Goal: Transaction & Acquisition: Purchase product/service

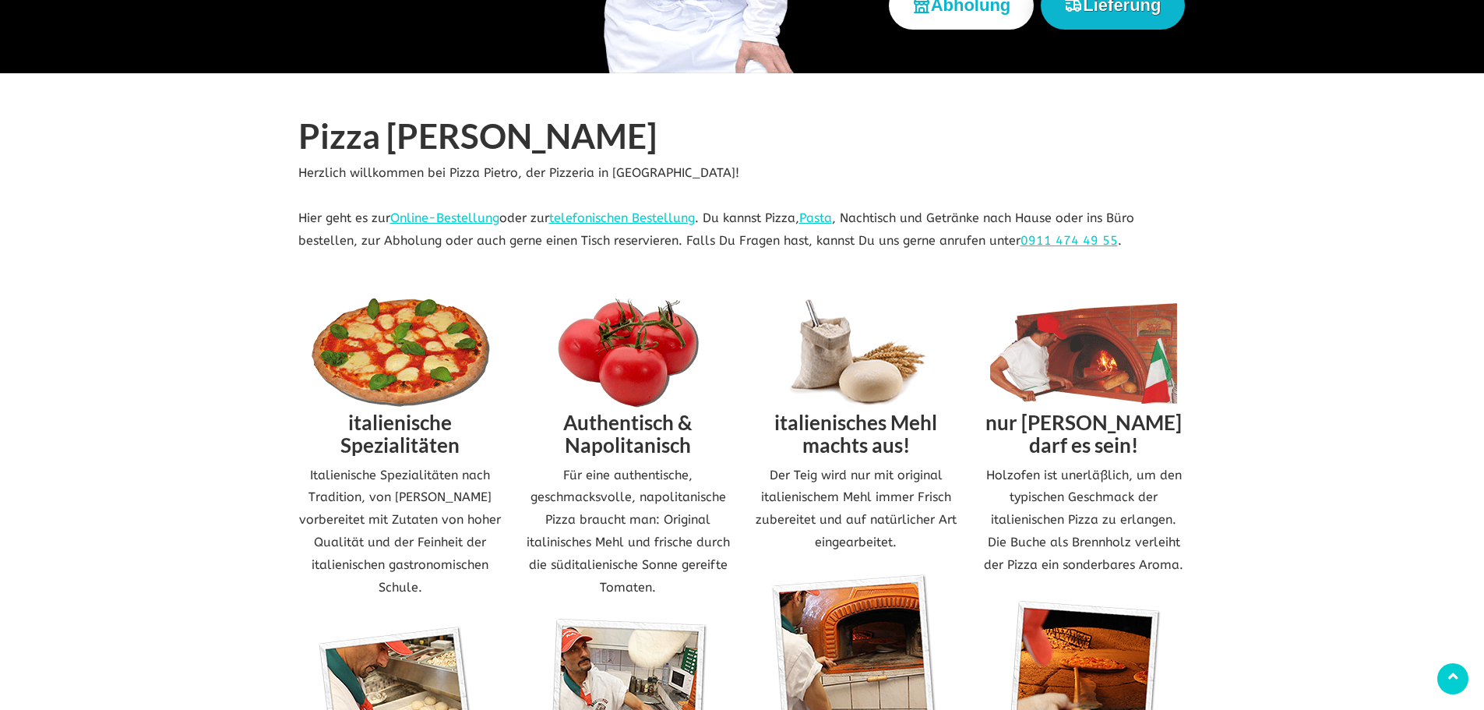
scroll to position [156, 0]
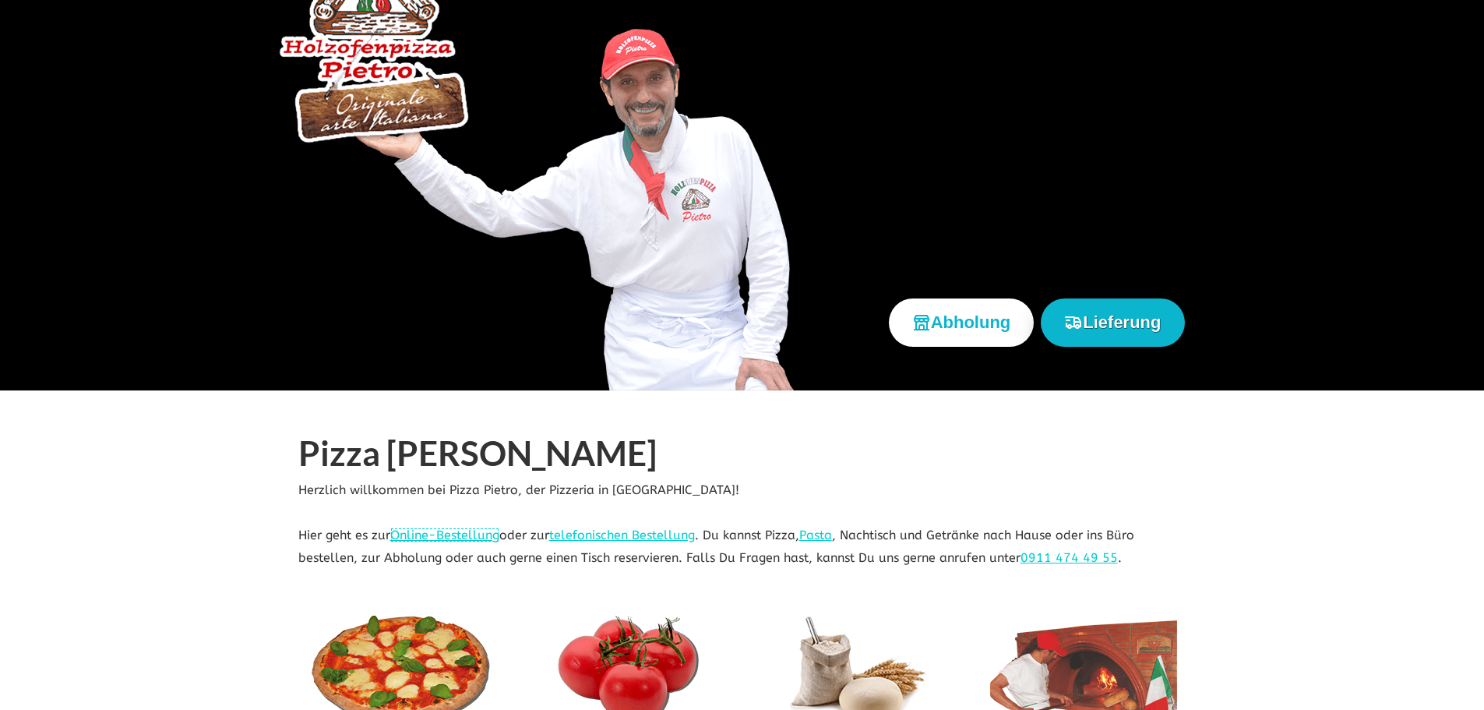
click at [464, 534] on link "Online-Bestellung" at bounding box center [444, 534] width 109 height 15
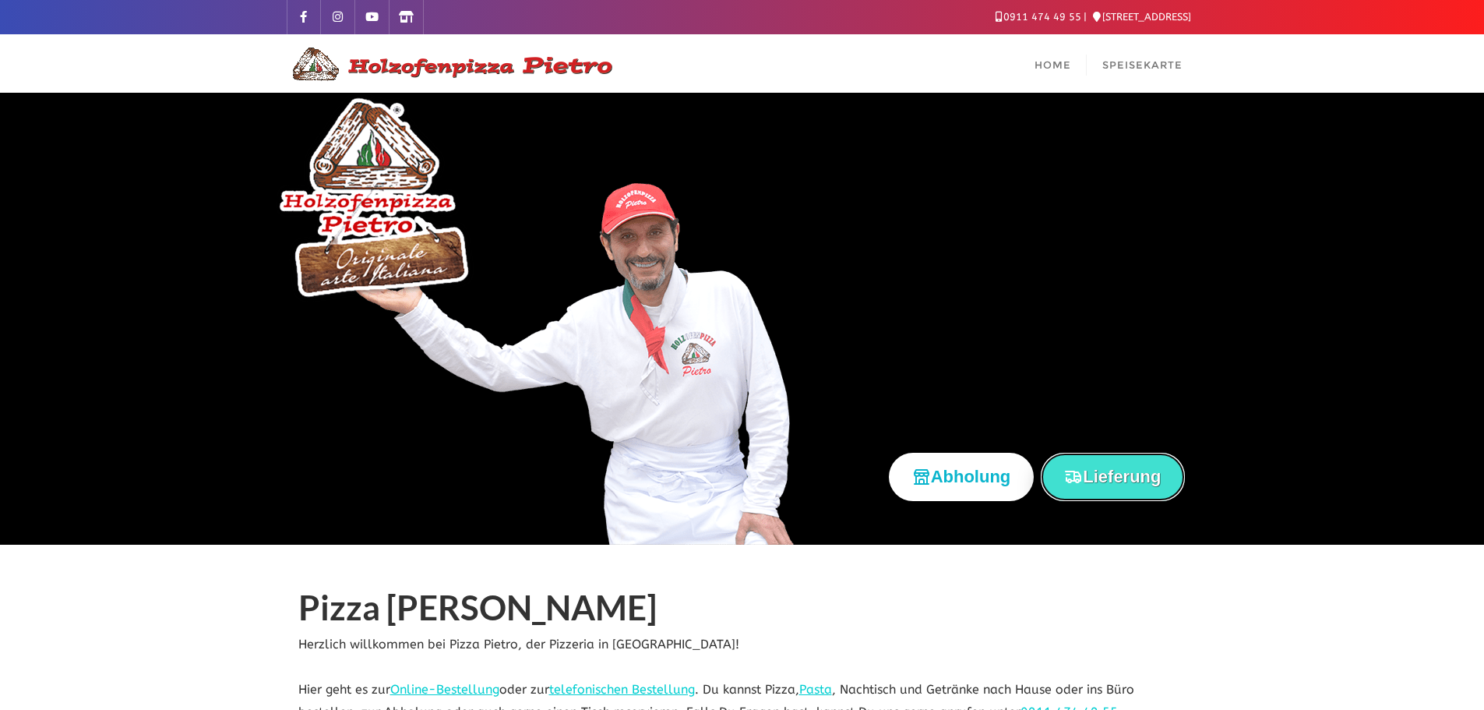
click at [1149, 465] on button "Lieferung" at bounding box center [1112, 477] width 143 height 48
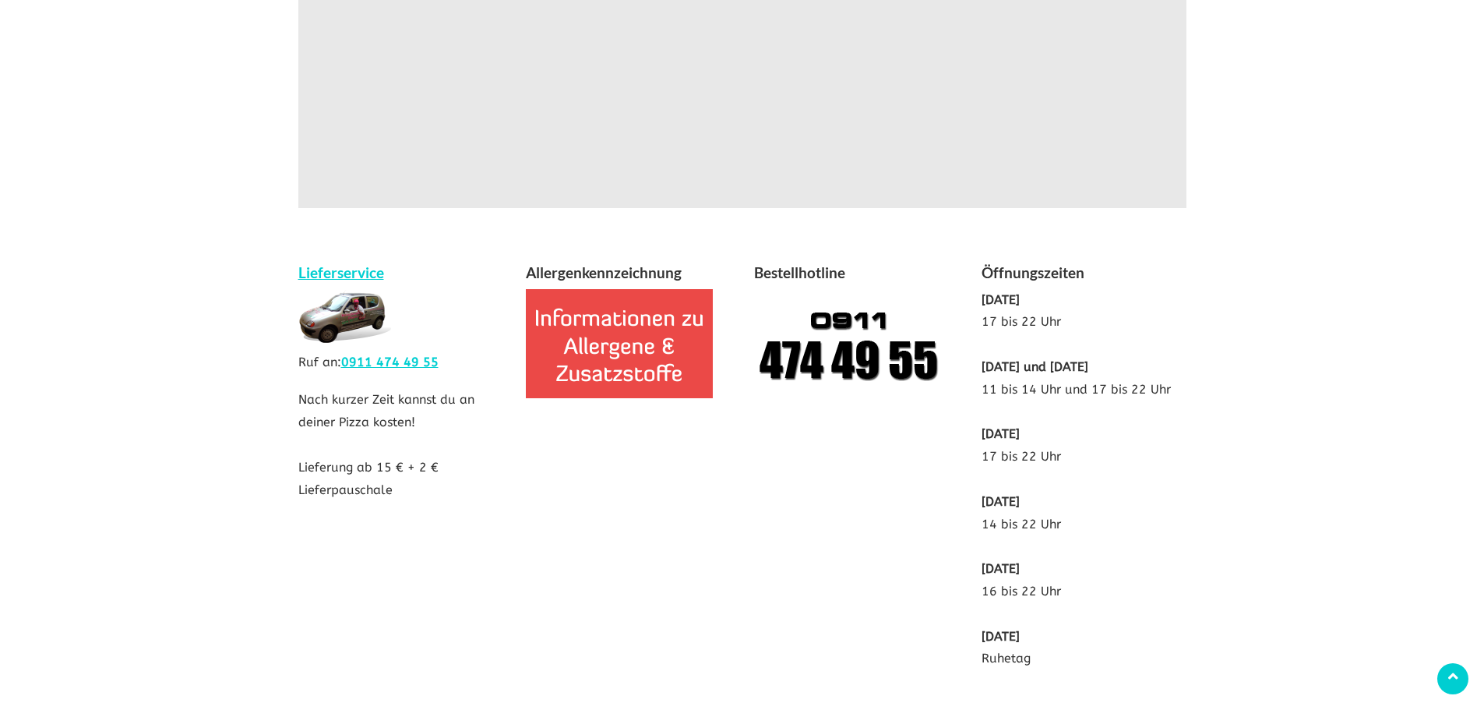
scroll to position [2941, 0]
